Goal: Task Accomplishment & Management: Use online tool/utility

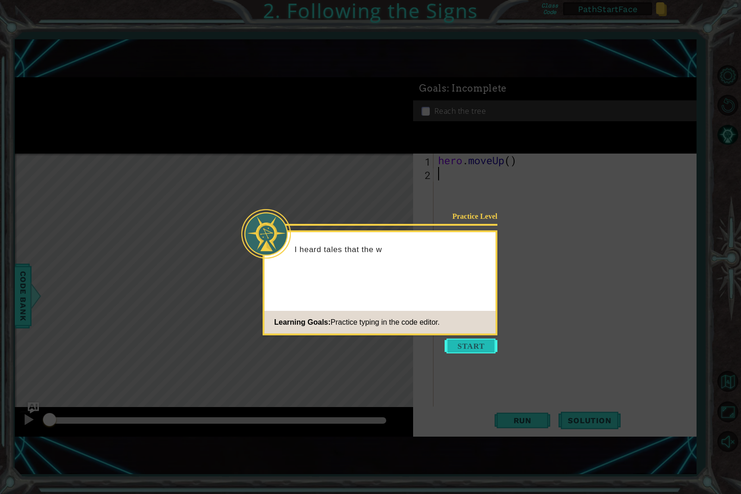
click at [453, 343] on button "Start" at bounding box center [470, 346] width 53 height 15
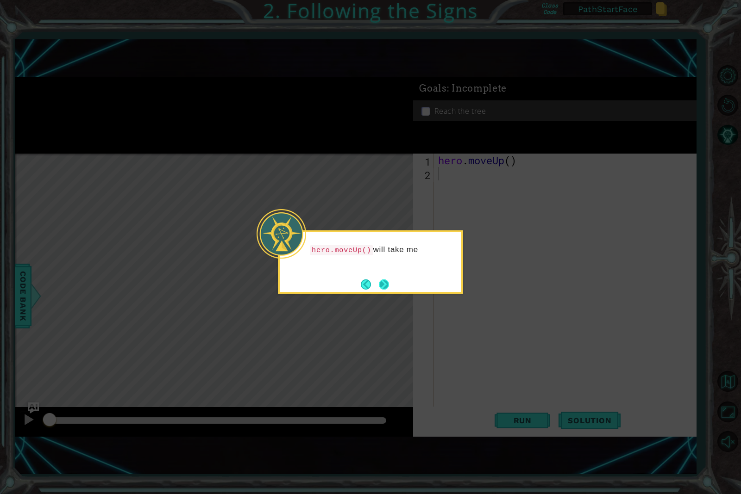
click at [385, 286] on button "Next" at bounding box center [384, 284] width 11 height 11
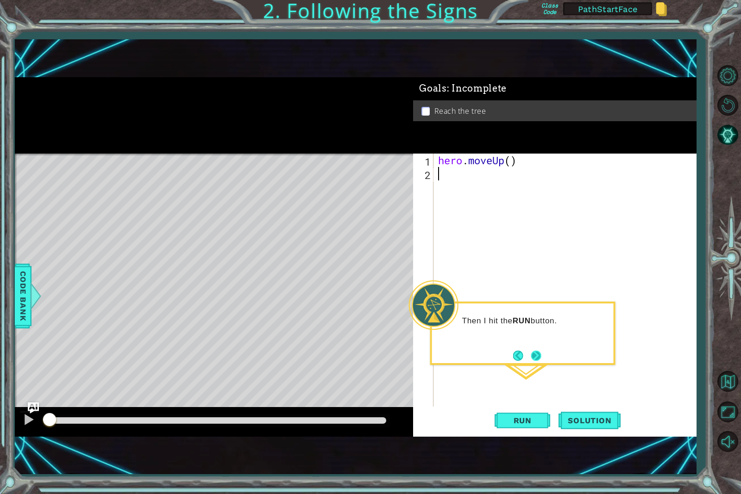
click at [531, 353] on button "Next" at bounding box center [536, 356] width 10 height 10
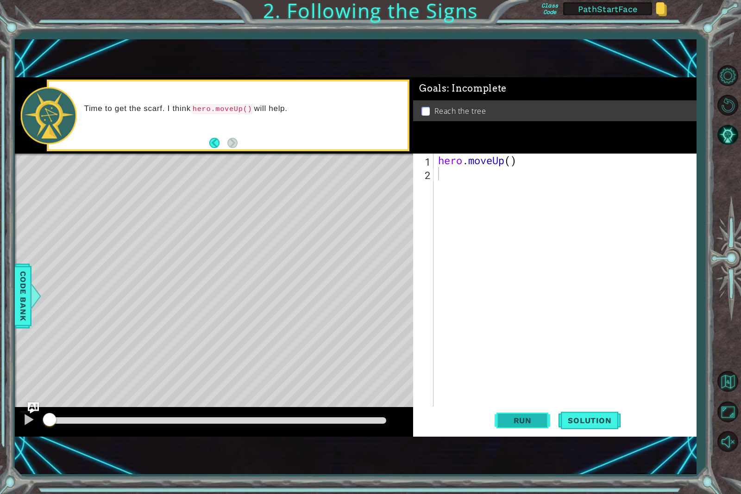
click at [524, 424] on span "Run" at bounding box center [522, 420] width 37 height 9
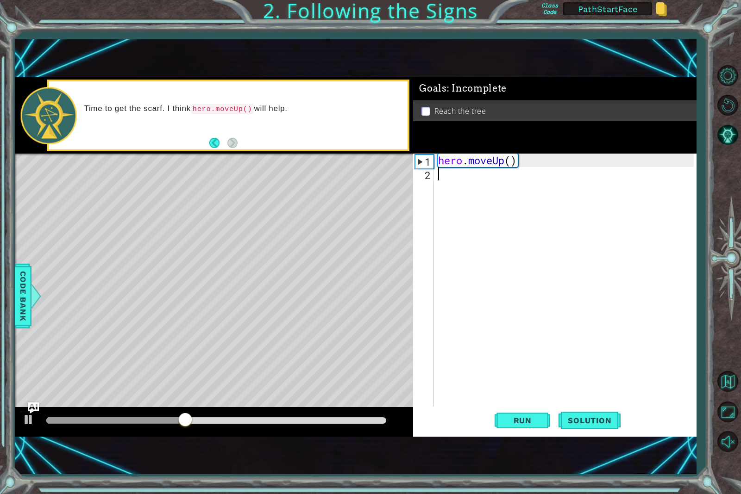
click at [589, 308] on div "hero . moveUp ( )" at bounding box center [567, 295] width 262 height 282
drag, startPoint x: 512, startPoint y: 164, endPoint x: 443, endPoint y: 200, distance: 77.9
click at [392, 165] on div "1 ההההההההההההההההההההההההההההההההההההההההההההההההההההההההההההההההההההההההההההה…" at bounding box center [355, 257] width 681 height 360
type textarea "hero.moveUp()"
click at [486, 182] on div "hero . moveUp ( )" at bounding box center [567, 295] width 262 height 282
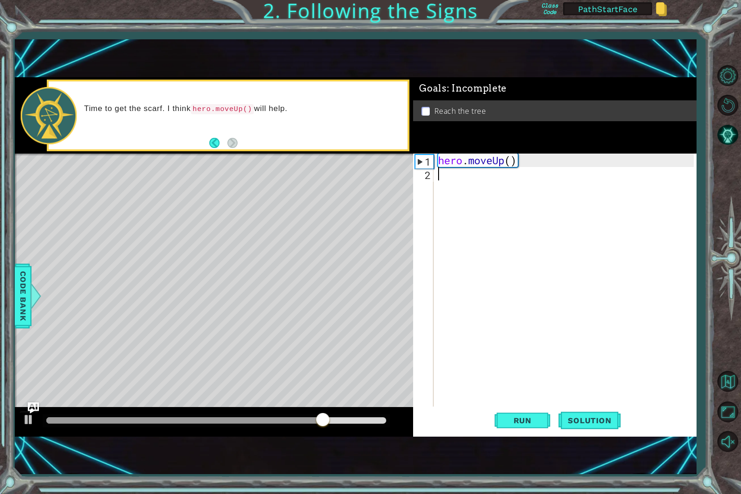
paste textarea "hero.moveUp()"
type textarea "hero.moveUp()"
click at [534, 420] on span "Run" at bounding box center [522, 420] width 37 height 9
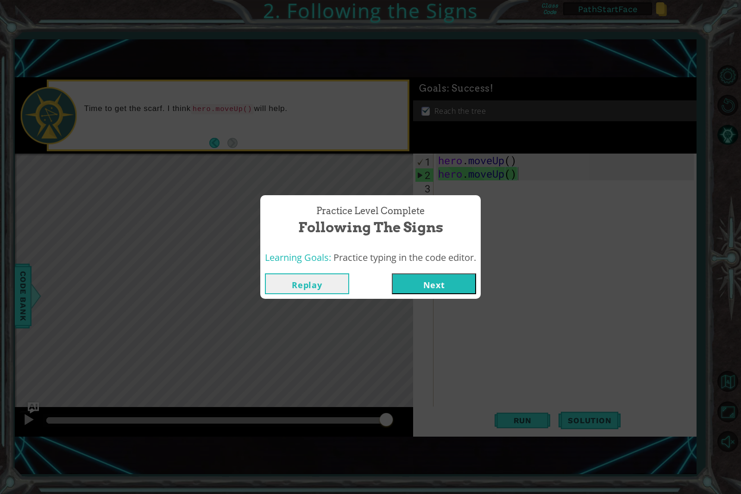
click at [456, 283] on button "Next" at bounding box center [434, 284] width 84 height 21
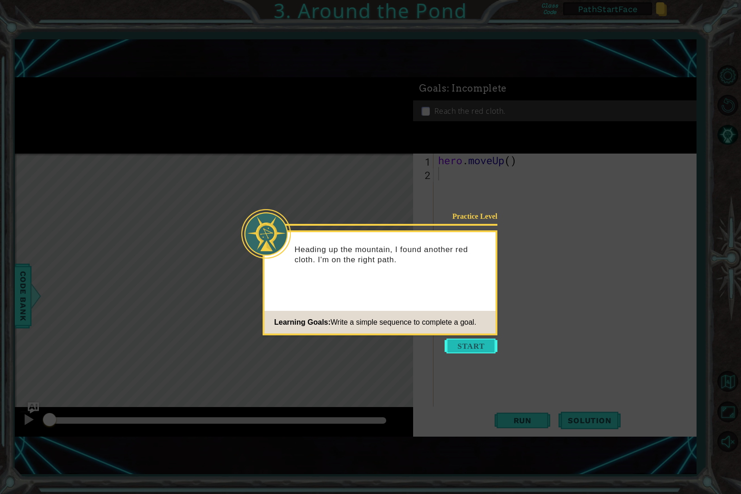
click at [481, 343] on button "Start" at bounding box center [470, 346] width 53 height 15
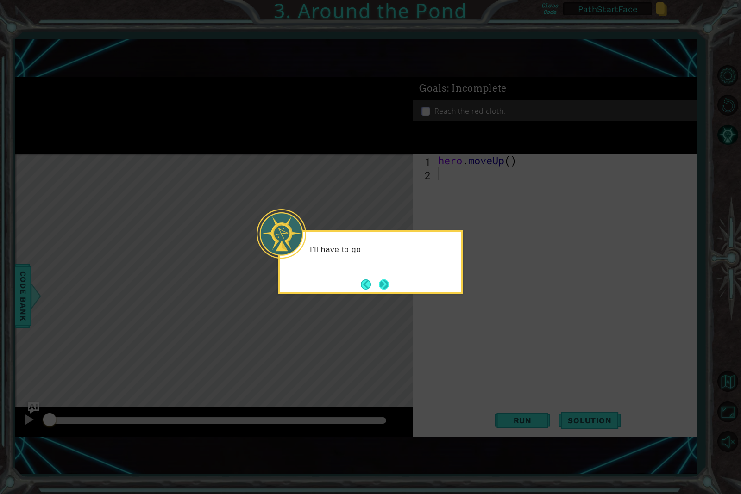
click at [382, 281] on button "Next" at bounding box center [384, 285] width 10 height 10
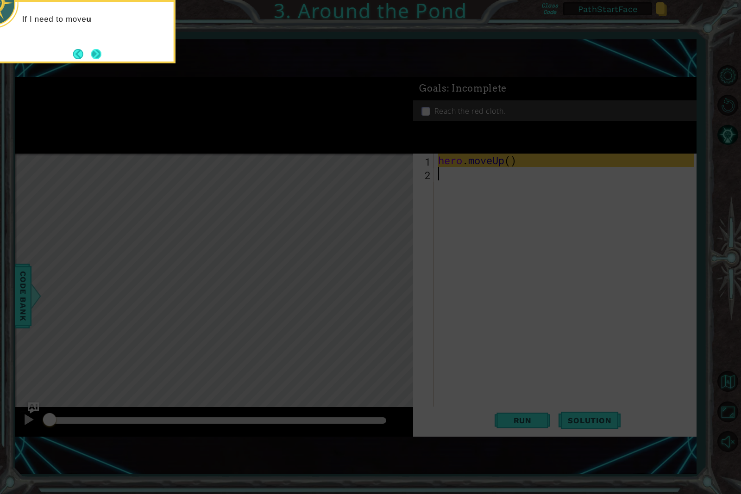
click at [91, 52] on button "Next" at bounding box center [96, 54] width 10 height 10
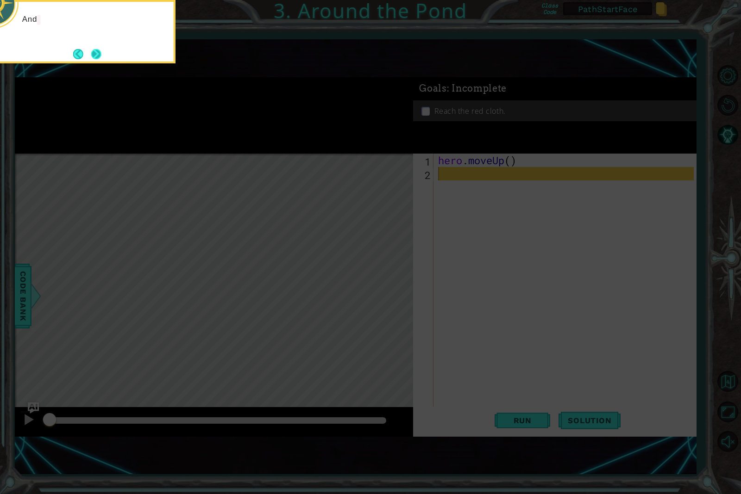
click at [91, 51] on button "Next" at bounding box center [96, 54] width 10 height 10
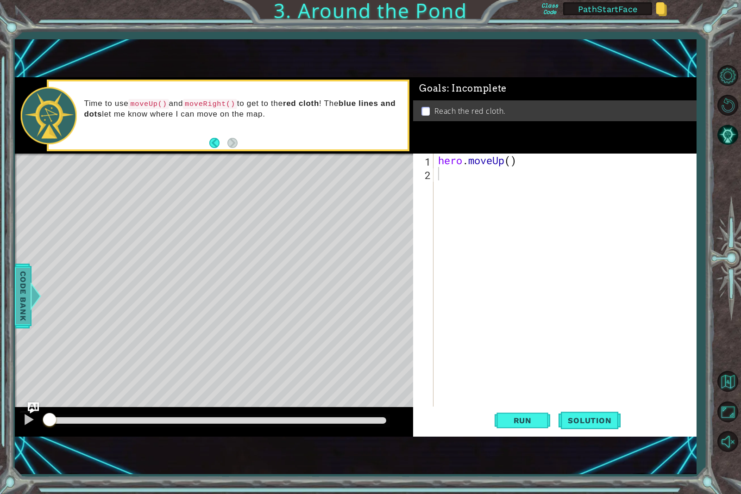
click at [17, 277] on span "Code Bank" at bounding box center [23, 296] width 15 height 56
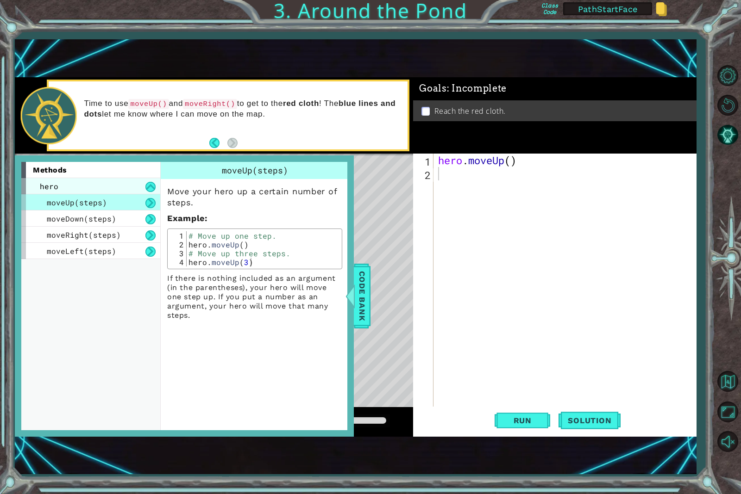
click at [122, 178] on div "hero" at bounding box center [90, 186] width 139 height 16
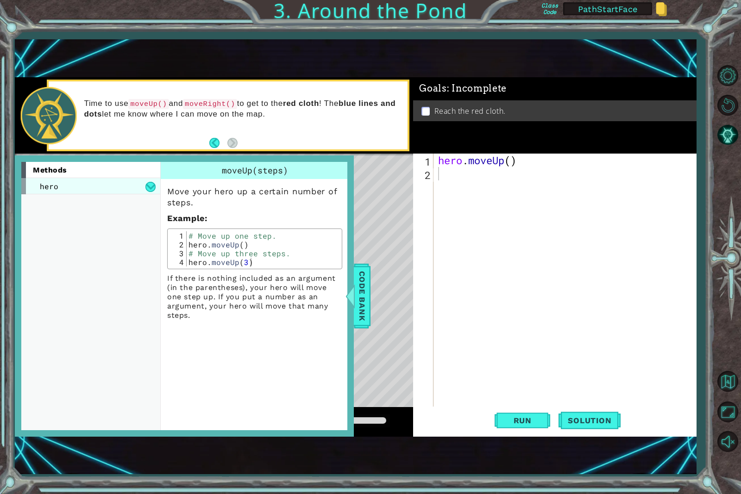
click at [137, 179] on div "hero" at bounding box center [90, 186] width 139 height 16
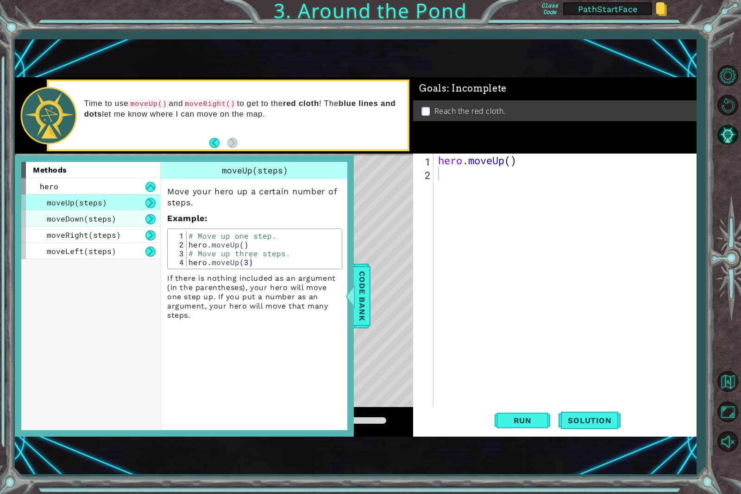
click at [94, 214] on span "moveDown(steps)" at bounding box center [81, 219] width 69 height 10
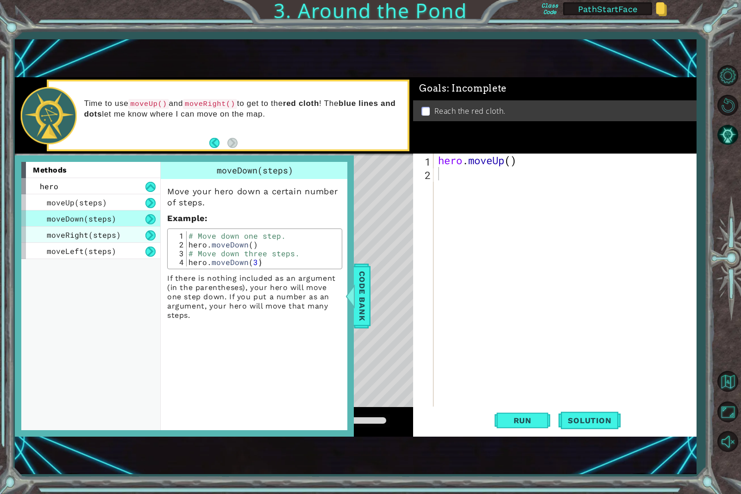
click at [90, 234] on span "moveRight(steps)" at bounding box center [84, 235] width 74 height 10
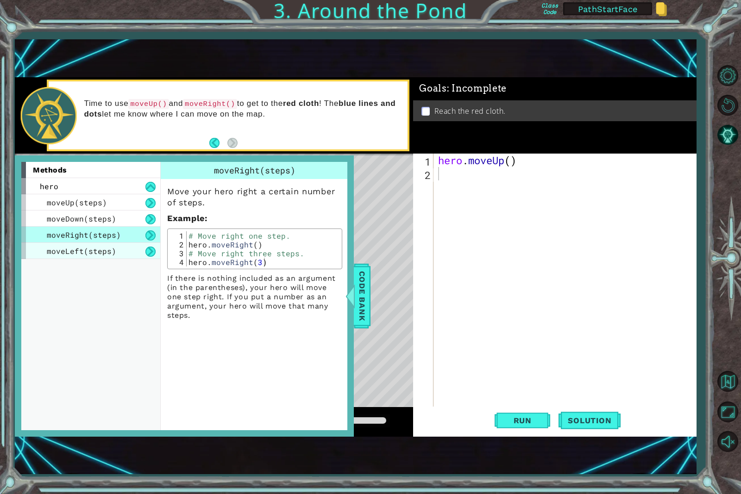
click at [91, 251] on span "moveLeft(steps)" at bounding box center [81, 251] width 69 height 10
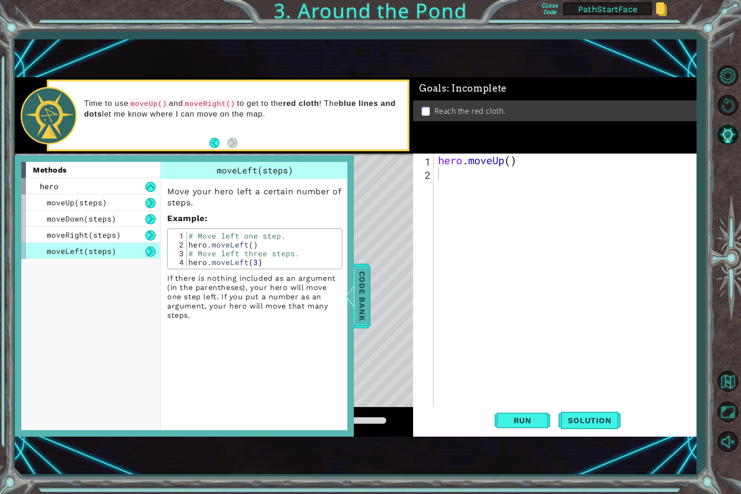
click at [362, 278] on span "Code Bank" at bounding box center [362, 296] width 15 height 56
